Goal: Task Accomplishment & Management: Use online tool/utility

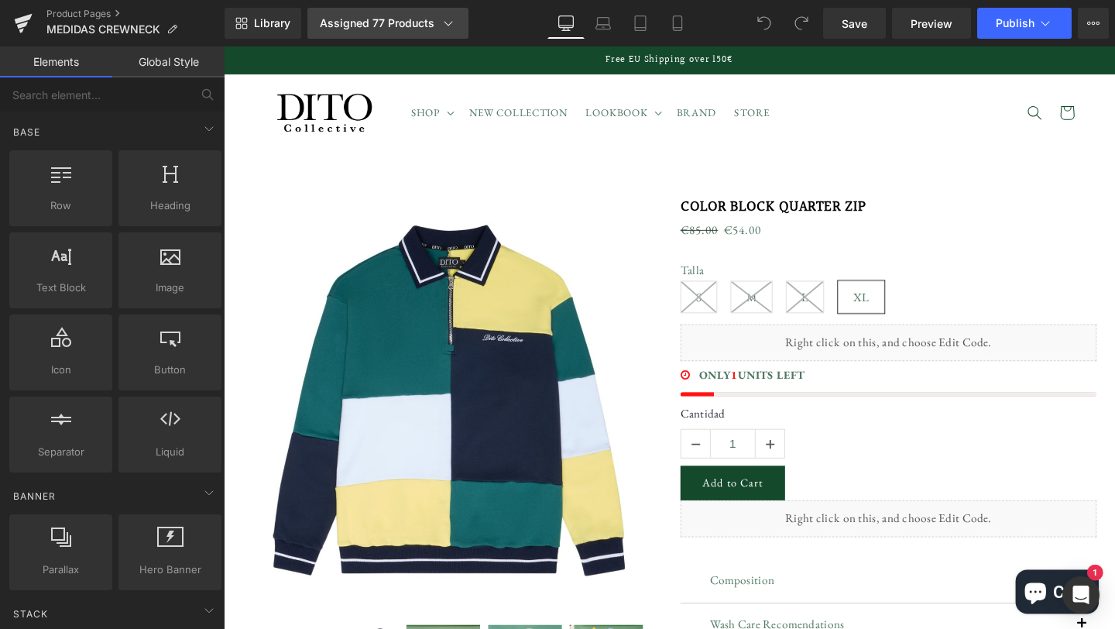
click at [441, 29] on icon at bounding box center [448, 22] width 15 height 15
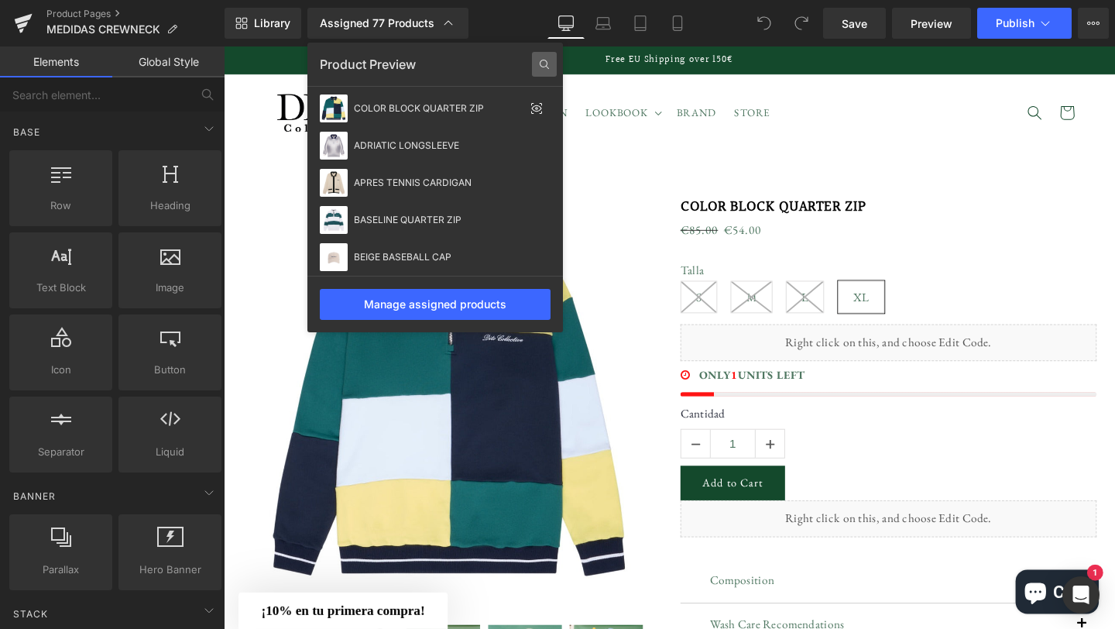
click at [547, 61] on icon at bounding box center [544, 64] width 9 height 9
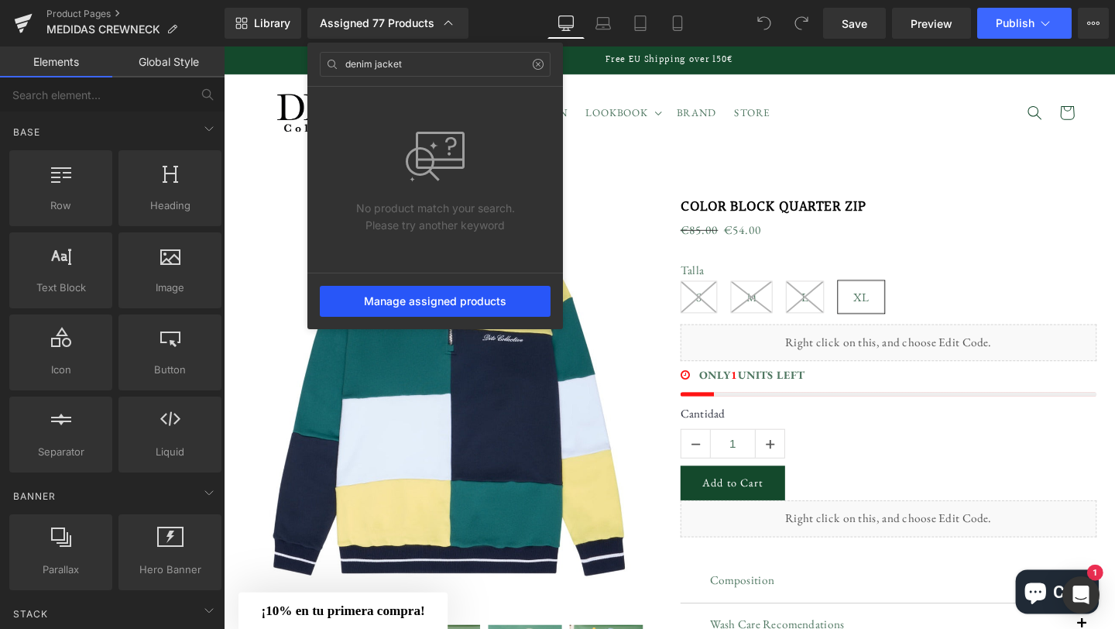
type input "denim jacket"
click at [447, 300] on div "Manage assigned products" at bounding box center [435, 301] width 231 height 31
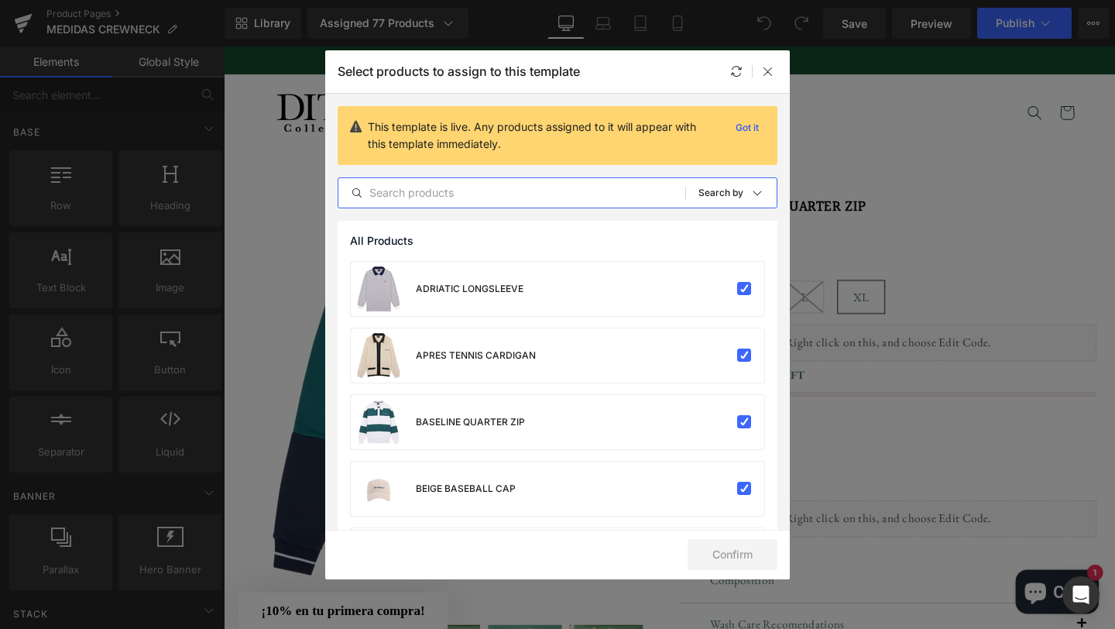
click at [471, 194] on input "text" at bounding box center [511, 192] width 347 height 19
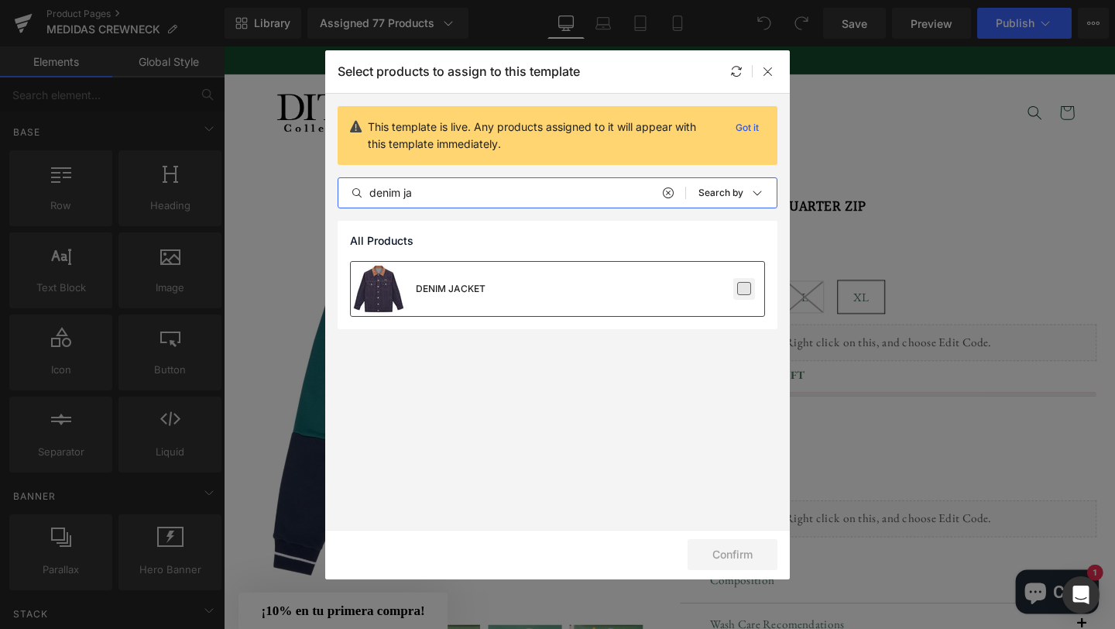
type input "denim ja"
click at [744, 285] on label at bounding box center [744, 289] width 14 height 14
click at [744, 289] on input "checkbox" at bounding box center [744, 289] width 0 height 0
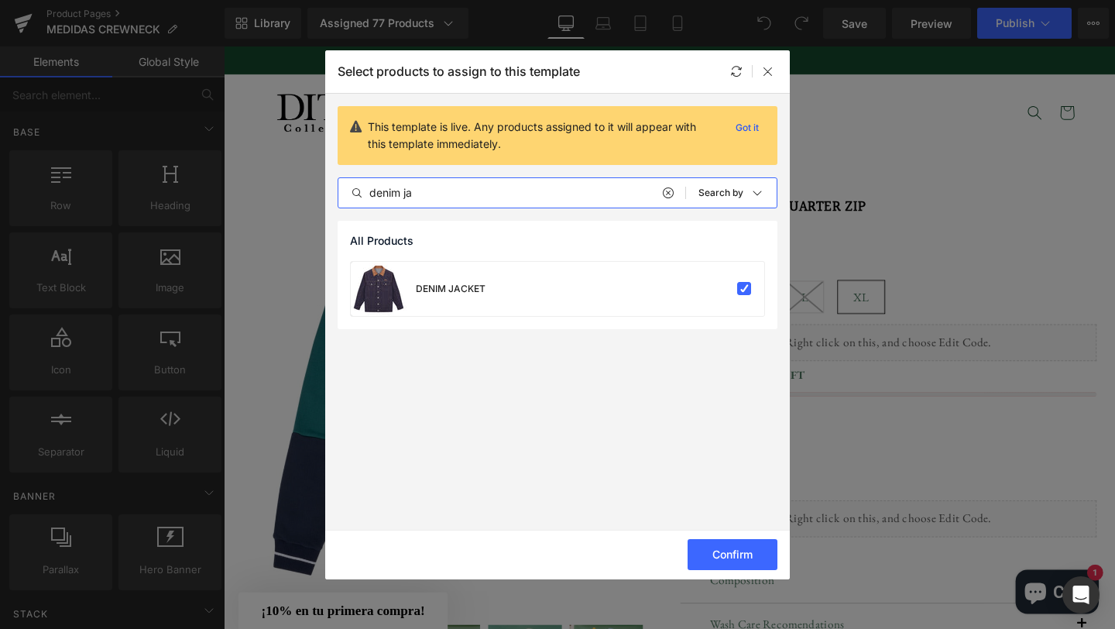
drag, startPoint x: 423, startPoint y: 192, endPoint x: 338, endPoint y: 193, distance: 85.2
click at [338, 193] on input "denim ja" at bounding box center [511, 192] width 347 height 19
click at [746, 290] on label at bounding box center [744, 289] width 14 height 14
click at [744, 289] on input "checkbox" at bounding box center [744, 289] width 0 height 0
drag, startPoint x: 439, startPoint y: 187, endPoint x: 369, endPoint y: 188, distance: 70.5
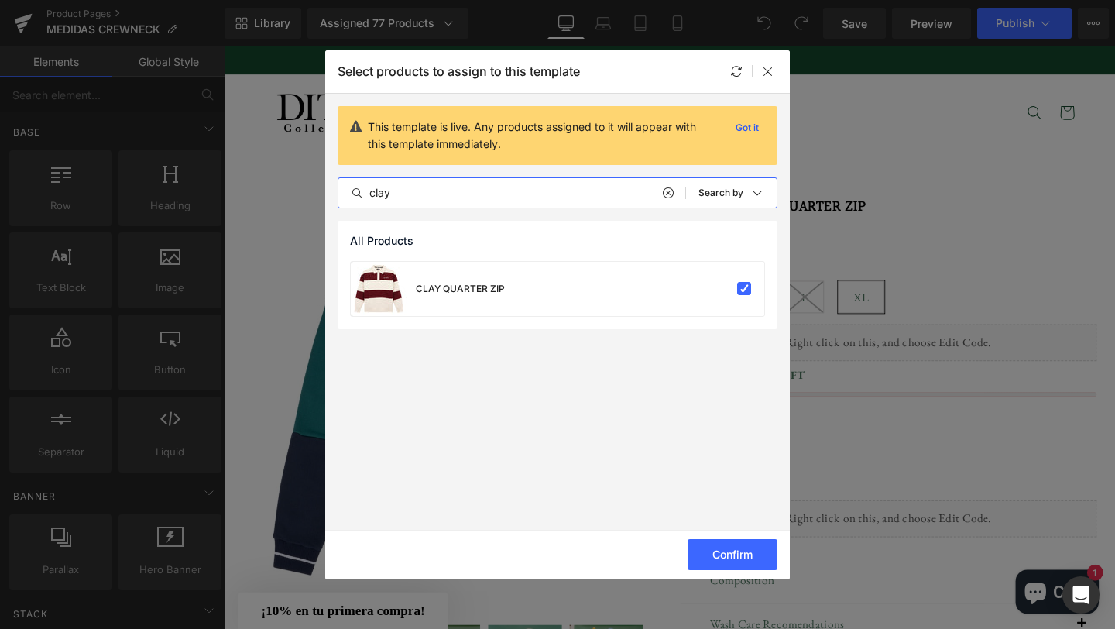
click at [369, 188] on input "clay" at bounding box center [511, 192] width 347 height 19
click at [742, 292] on label at bounding box center [744, 289] width 14 height 14
click at [744, 289] on input "checkbox" at bounding box center [744, 289] width 0 height 0
drag, startPoint x: 436, startPoint y: 191, endPoint x: 357, endPoint y: 191, distance: 79.0
click at [357, 191] on div "moca" at bounding box center [511, 192] width 347 height 19
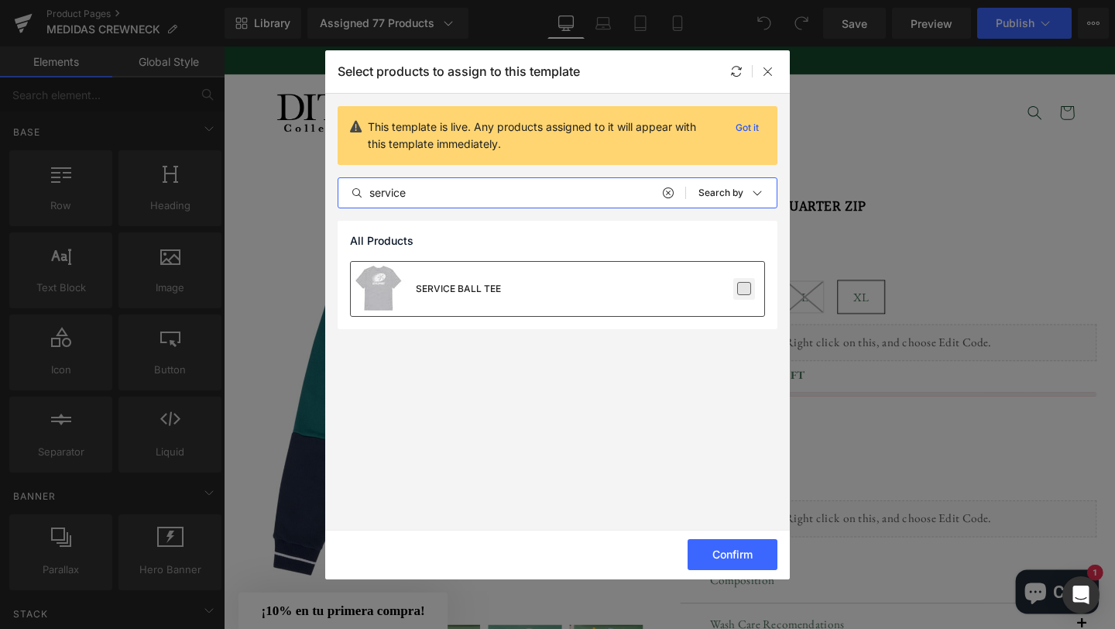
type input "service"
click at [746, 292] on label at bounding box center [744, 289] width 14 height 14
click at [744, 289] on input "checkbox" at bounding box center [744, 289] width 0 height 0
click at [751, 557] on button "Confirm" at bounding box center [732, 554] width 90 height 31
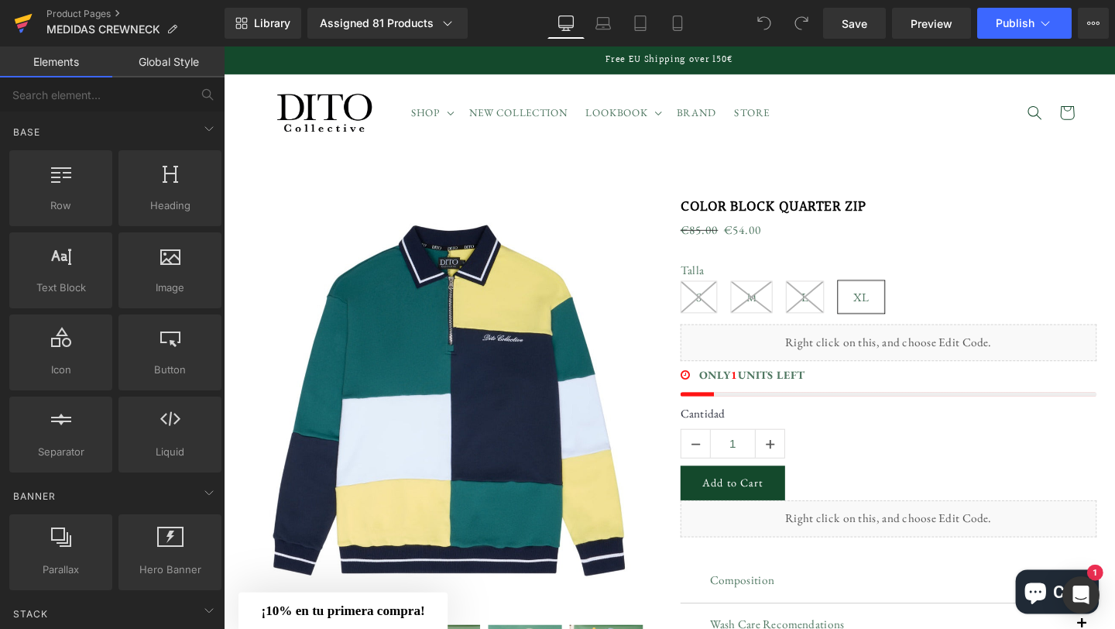
click at [26, 19] on icon at bounding box center [24, 19] width 18 height 10
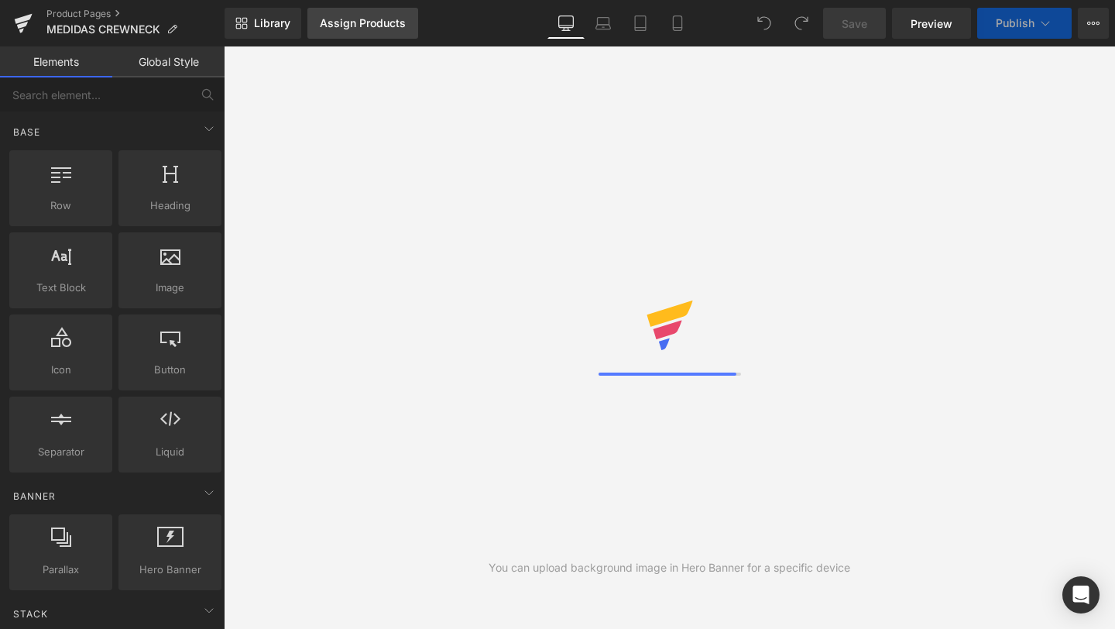
click at [359, 27] on div "Assign Products" at bounding box center [363, 23] width 86 height 12
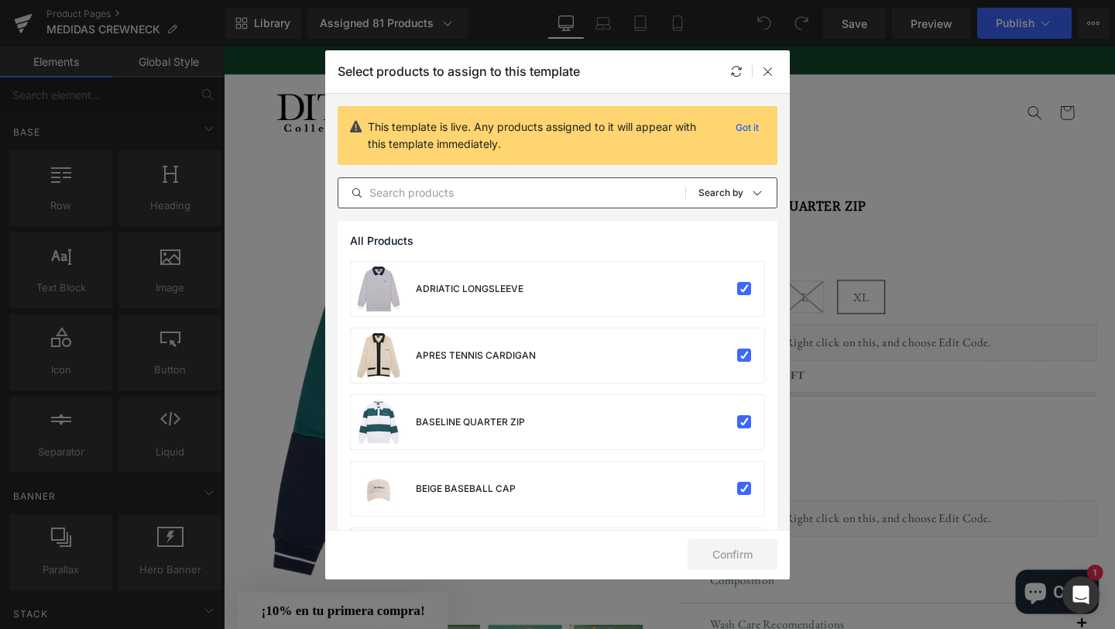
click at [540, 192] on input "text" at bounding box center [511, 192] width 347 height 19
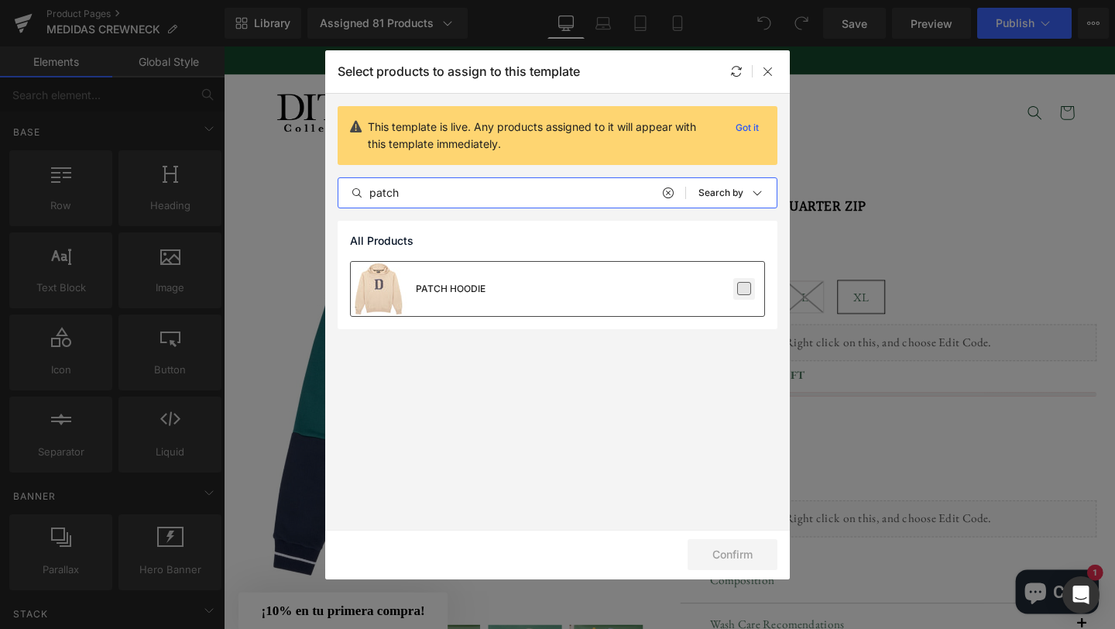
type input "patch"
click at [742, 290] on label at bounding box center [744, 289] width 14 height 14
click at [744, 289] on input "checkbox" at bounding box center [744, 289] width 0 height 0
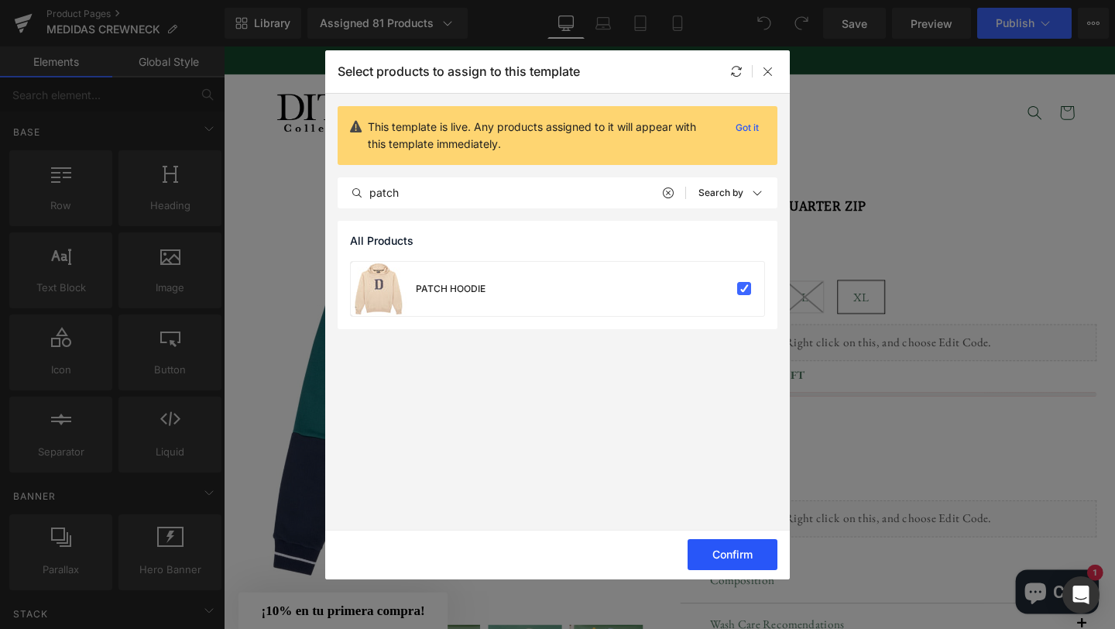
click at [746, 549] on button "Confirm" at bounding box center [732, 554] width 90 height 31
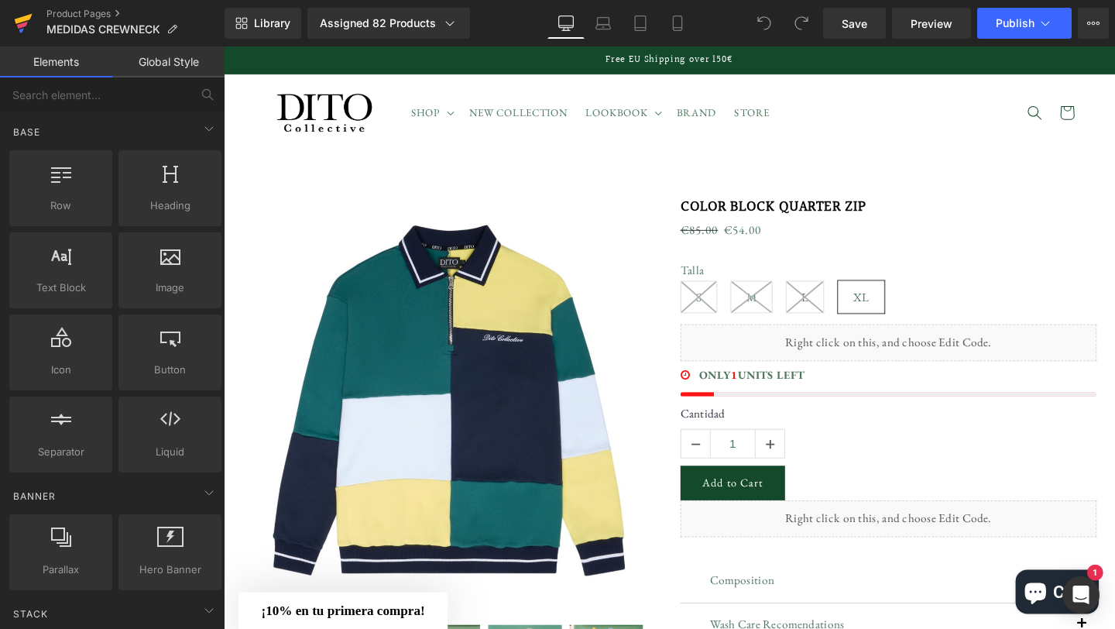
click at [17, 27] on icon at bounding box center [23, 23] width 19 height 39
